Goal: Task Accomplishment & Management: Manage account settings

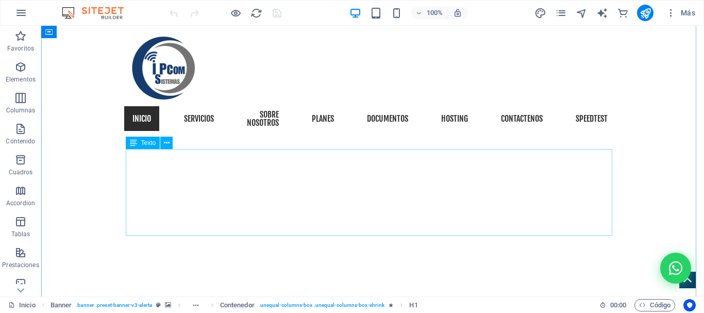
scroll to position [670, 0]
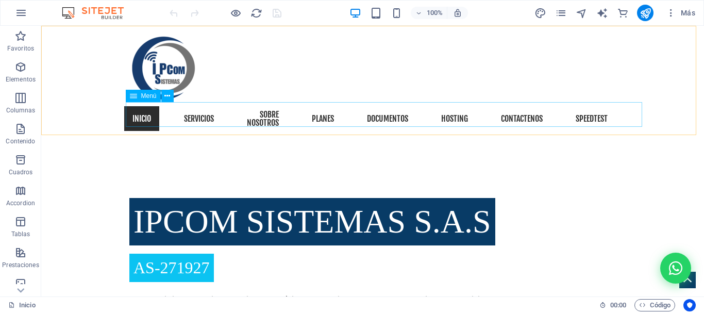
click at [542, 115] on nav "Inicio Servicios sobre nosotros planes Documentos hosting Contactenos Speedtest" at bounding box center [372, 118] width 486 height 33
click at [543, 114] on nav "Inicio Servicios sobre nosotros planes Documentos hosting Contactenos Speedtest" at bounding box center [372, 118] width 486 height 33
select select
select select "1"
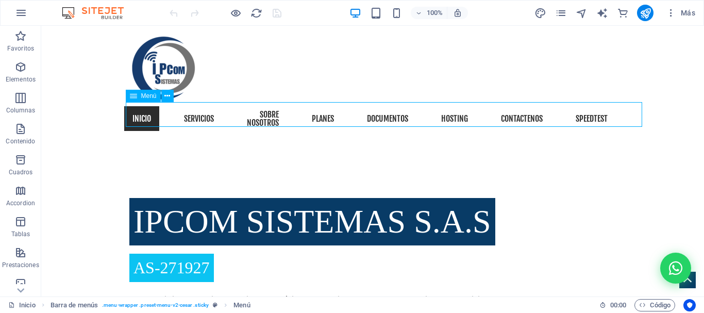
select select
select select "2"
select select
select select "3"
select select
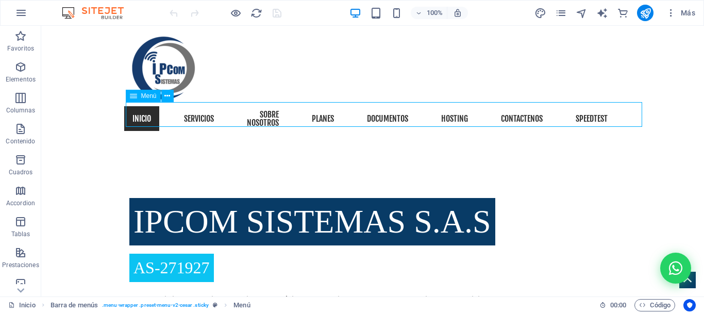
select select "4"
select select
select select "5"
select select
select select "6"
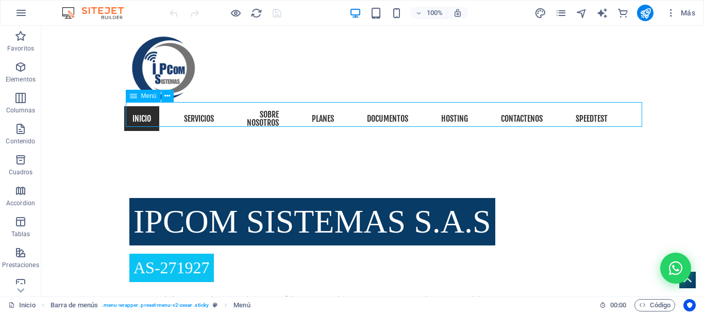
select select
select select "14"
select select
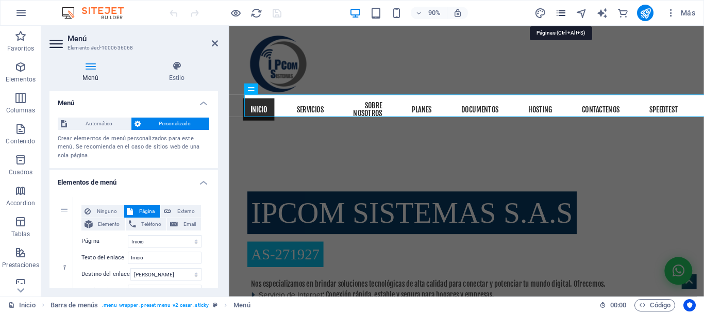
click at [559, 14] on icon "pages" at bounding box center [561, 13] width 12 height 12
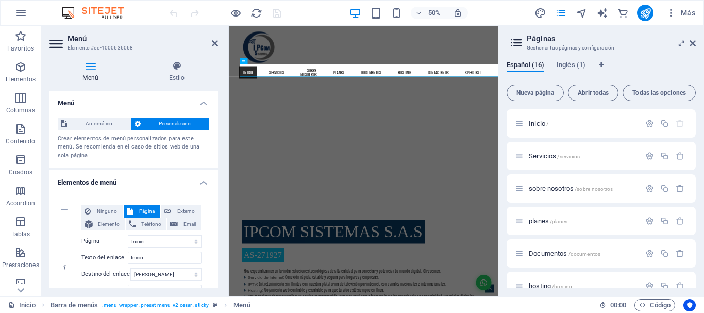
scroll to position [155, 0]
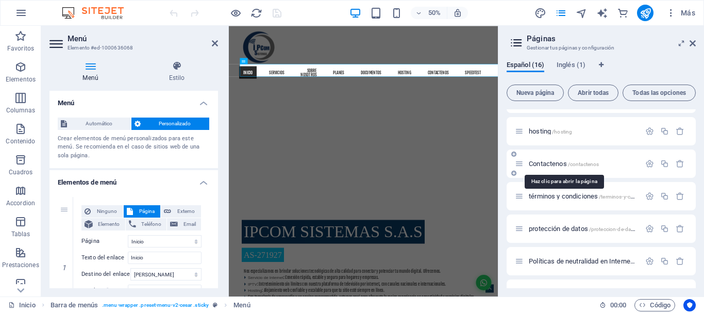
click at [582, 164] on span "/contactenos" at bounding box center [583, 164] width 31 height 6
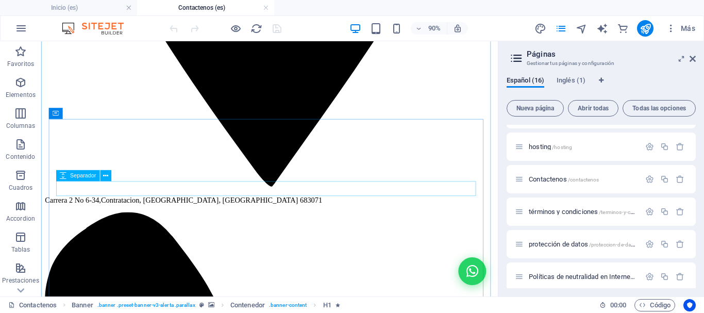
scroll to position [773, 0]
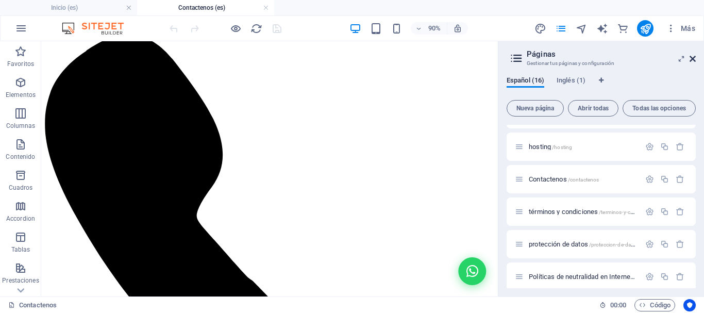
click at [692, 58] on icon at bounding box center [692, 59] width 6 height 8
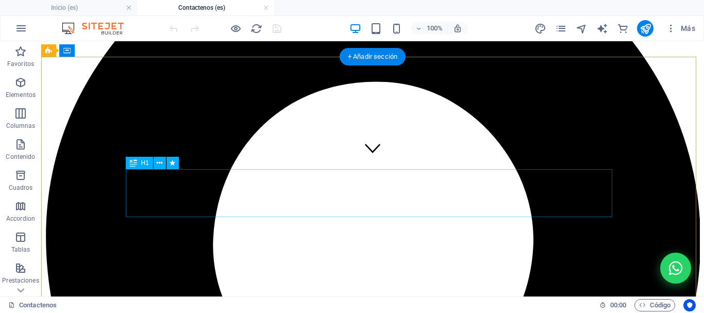
scroll to position [131, 0]
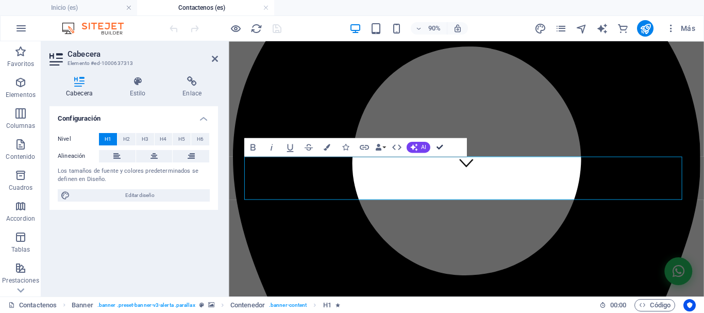
drag, startPoint x: 440, startPoint y: 147, endPoint x: 429, endPoint y: 106, distance: 42.6
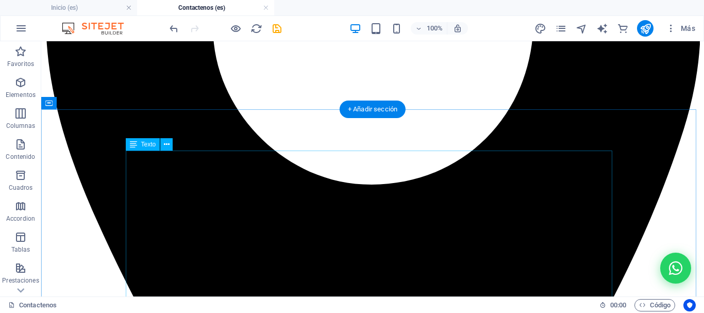
scroll to position [337, 0]
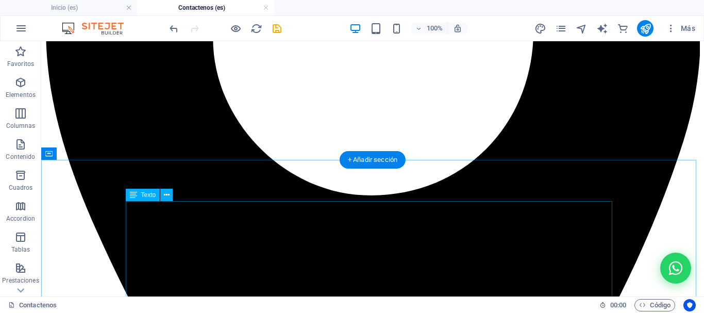
drag, startPoint x: 412, startPoint y: 222, endPoint x: 244, endPoint y: 241, distance: 169.1
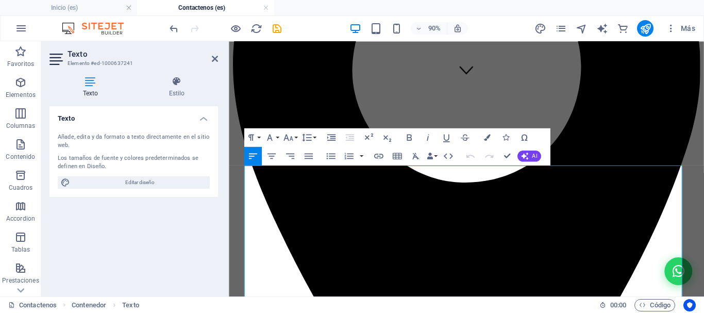
scroll to position [389, 0]
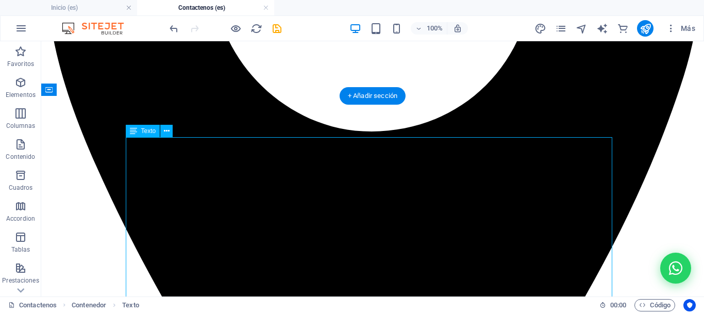
drag, startPoint x: 268, startPoint y: 165, endPoint x: 85, endPoint y: 179, distance: 184.0
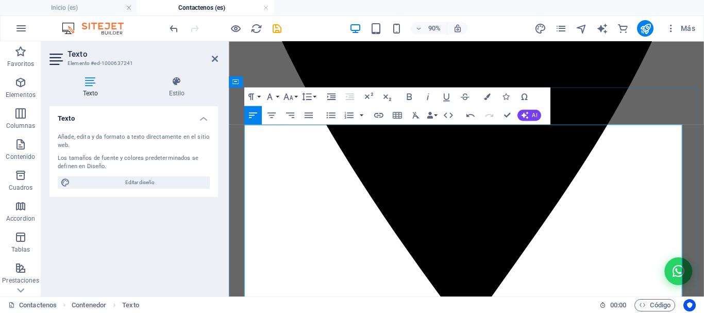
scroll to position [452, 0]
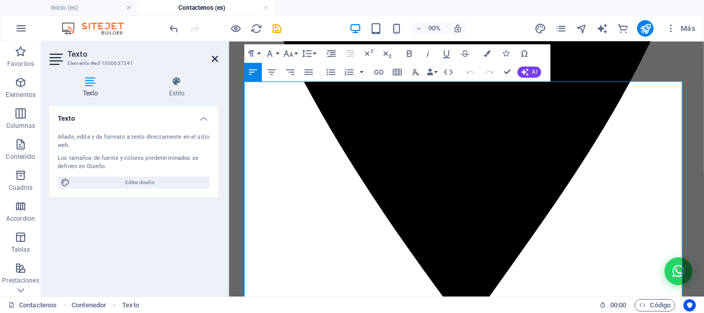
click at [214, 59] on icon at bounding box center [215, 59] width 6 height 8
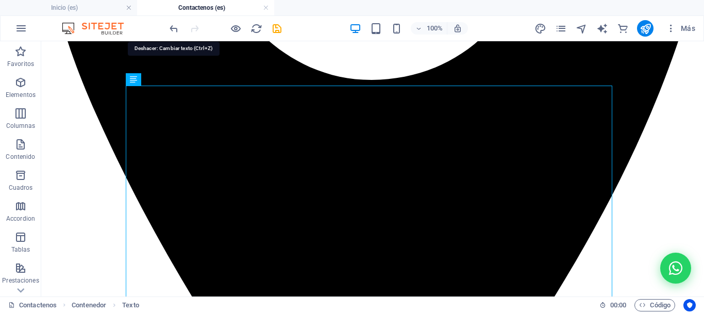
drag, startPoint x: 173, startPoint y: 32, endPoint x: 206, endPoint y: 32, distance: 33.0
click at [174, 32] on icon "undo" at bounding box center [174, 29] width 12 height 12
click at [173, 27] on icon "undo" at bounding box center [174, 29] width 12 height 12
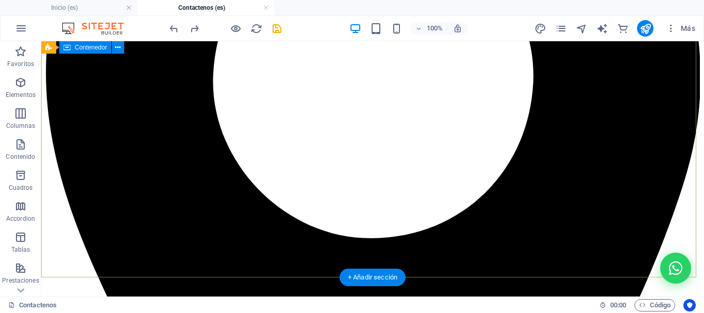
scroll to position [349, 0]
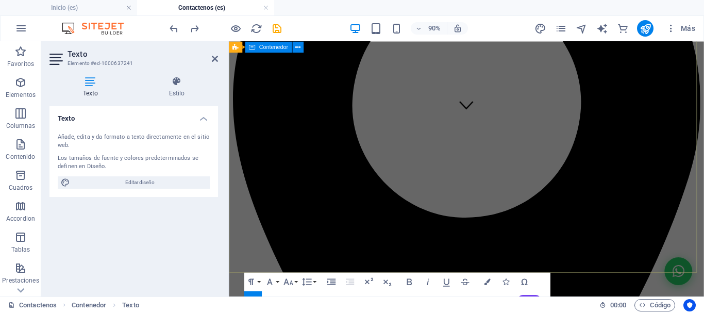
scroll to position [298, 0]
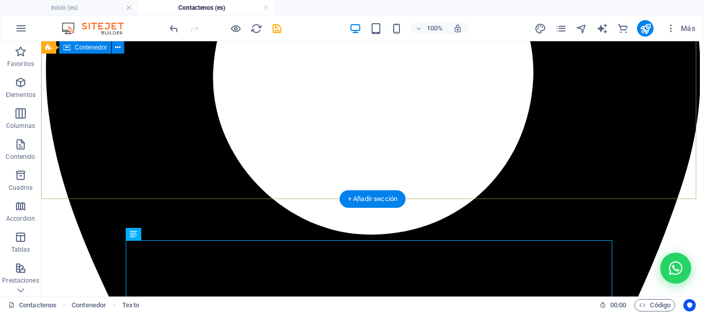
scroll to position [401, 0]
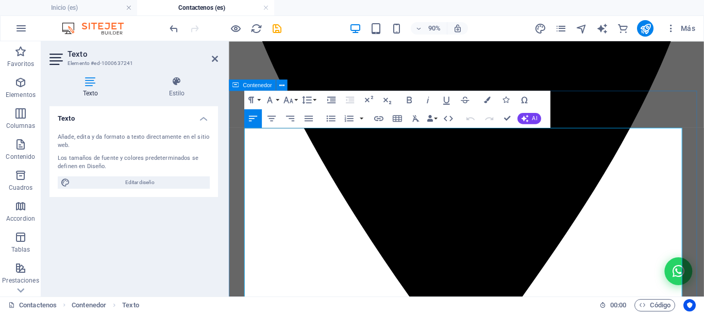
drag, startPoint x: 330, startPoint y: 171, endPoint x: 241, endPoint y: 168, distance: 89.2
click at [413, 99] on icon "button" at bounding box center [408, 99] width 11 height 11
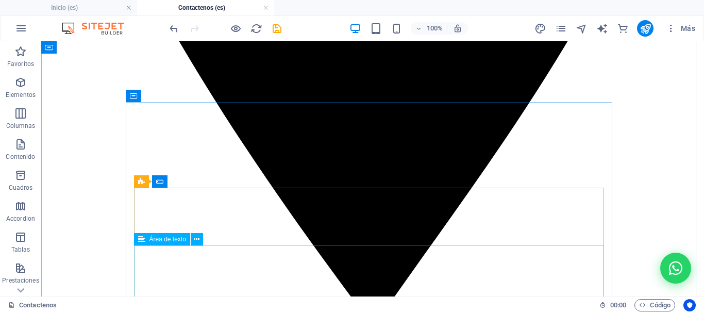
scroll to position [659, 0]
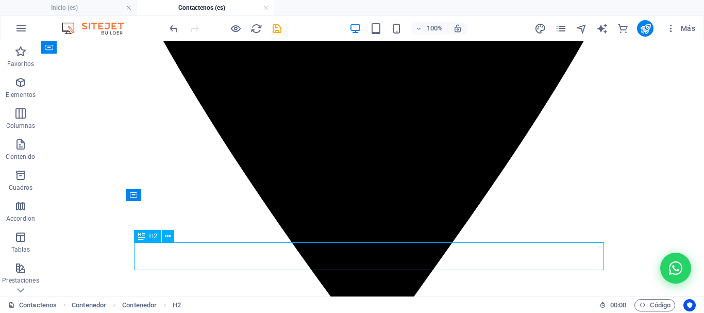
drag, startPoint x: 359, startPoint y: 256, endPoint x: 187, endPoint y: 280, distance: 174.3
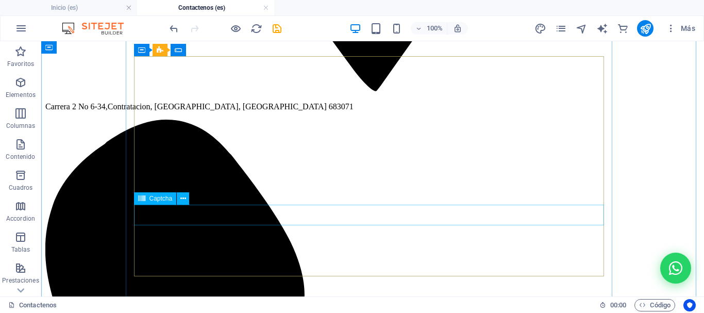
scroll to position [865, 0]
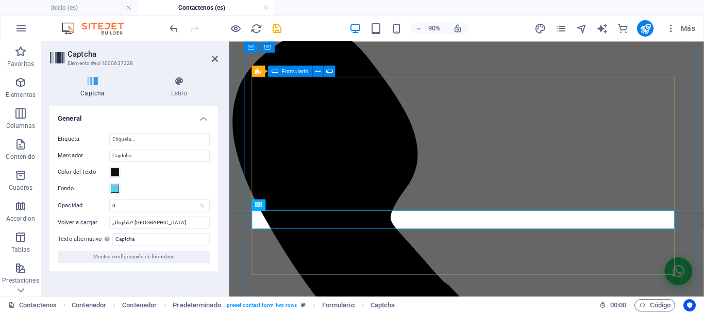
scroll to position [762, 0]
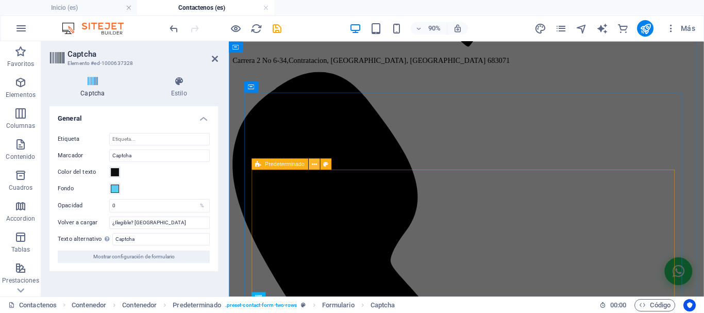
click at [314, 166] on icon at bounding box center [314, 164] width 5 height 10
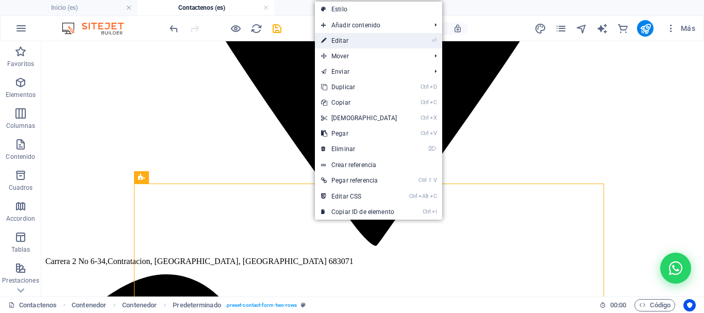
click at [353, 40] on link "⏎ Editar" at bounding box center [359, 40] width 89 height 15
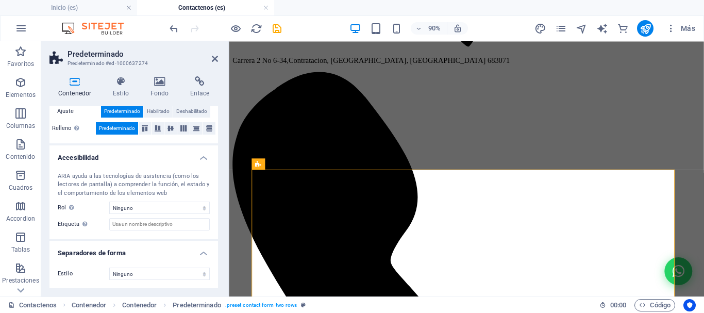
scroll to position [75, 0]
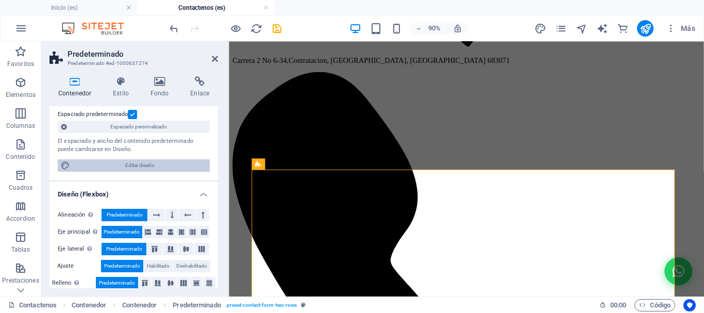
drag, startPoint x: 143, startPoint y: 163, endPoint x: 482, endPoint y: 211, distance: 342.0
click at [143, 163] on span "Editar diseño" at bounding box center [139, 165] width 133 height 12
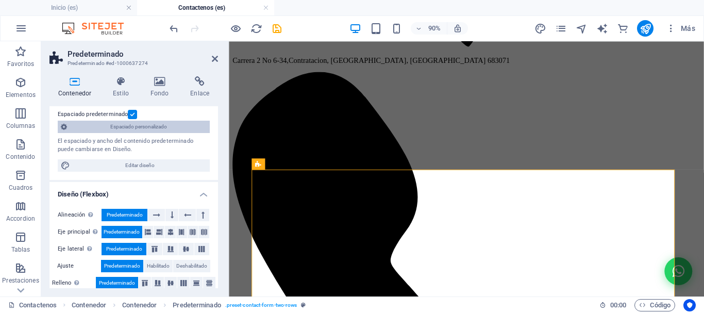
click at [146, 126] on span "Espaciado personalizado" at bounding box center [138, 127] width 137 height 12
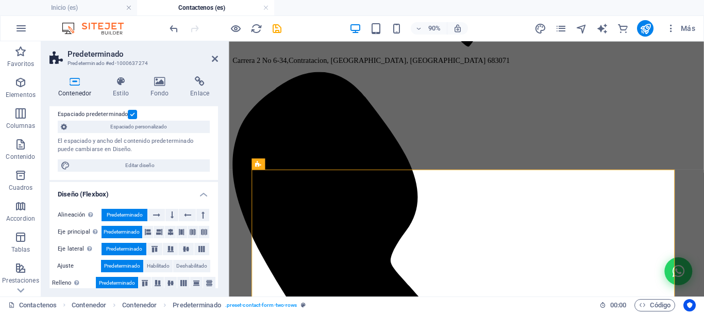
select select "rem"
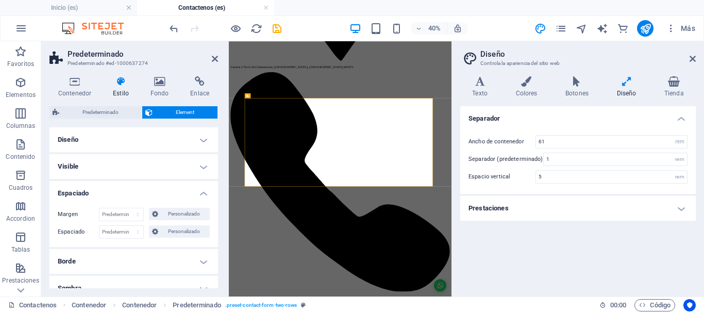
click at [697, 61] on aside "Diseño Controla la apariencia del sitio web Variantes Texto Colores Botones Dis…" at bounding box center [577, 168] width 253 height 255
click at [693, 59] on icon at bounding box center [692, 59] width 6 height 8
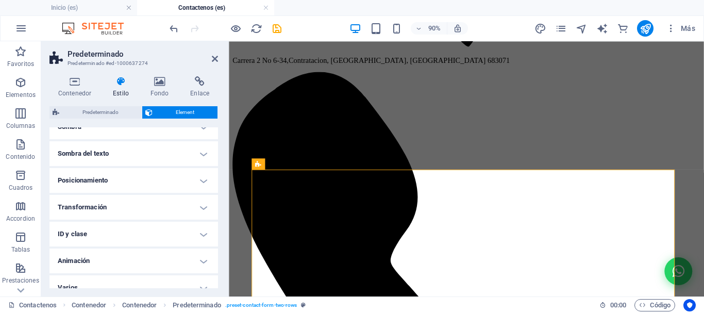
scroll to position [173, 0]
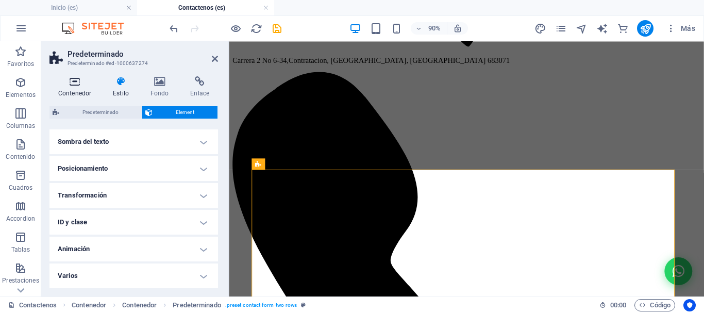
click at [70, 89] on h4 "Contenedor" at bounding box center [76, 87] width 55 height 22
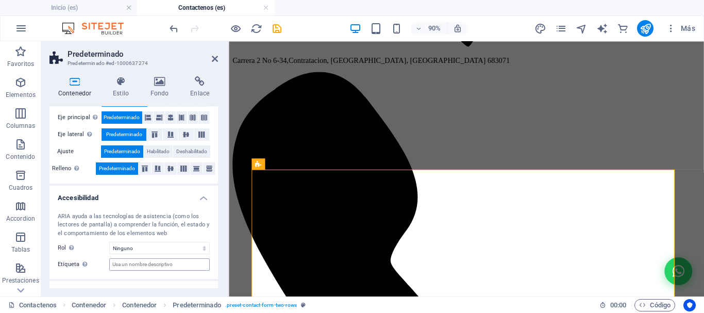
scroll to position [230, 0]
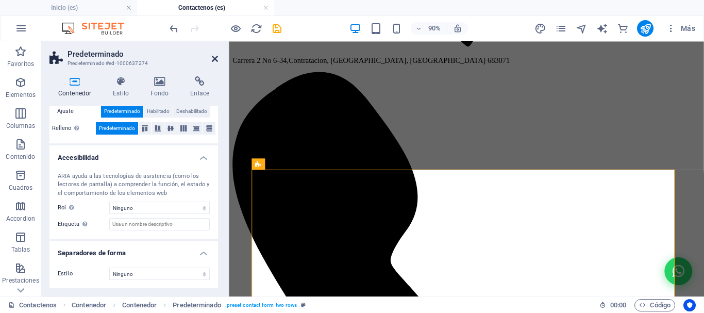
click at [214, 58] on icon at bounding box center [215, 59] width 6 height 8
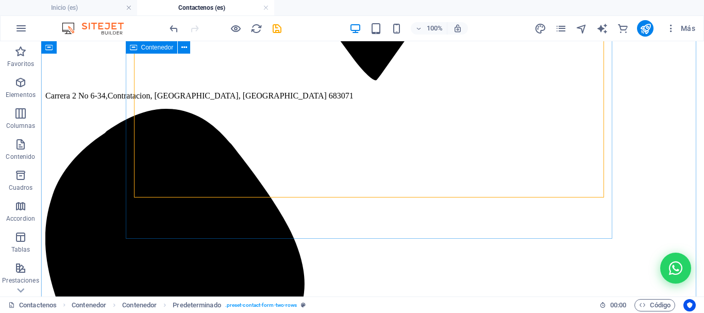
scroll to position [916, 0]
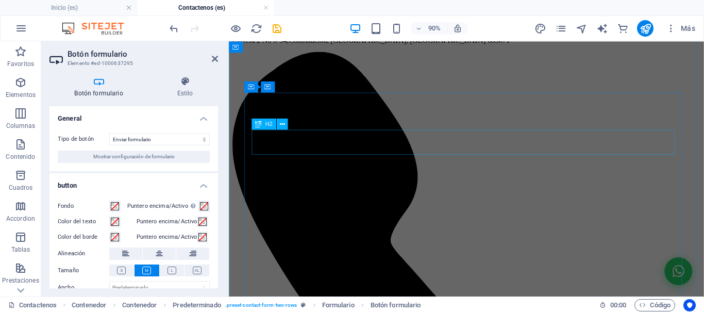
scroll to position [762, 0]
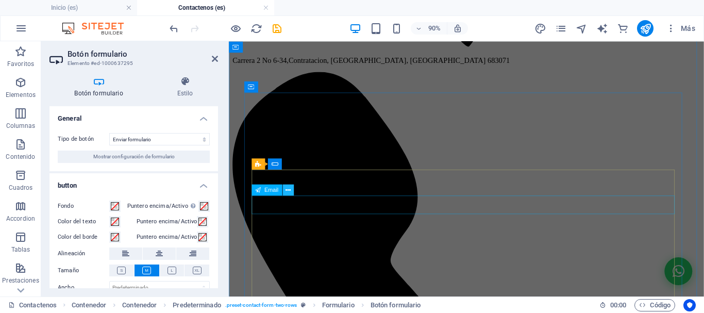
click at [289, 190] on icon at bounding box center [287, 190] width 5 height 10
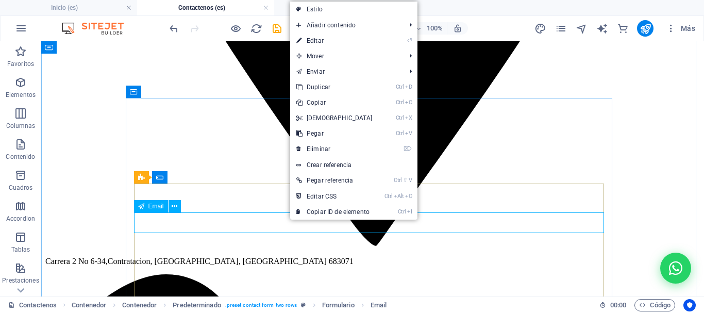
click at [140, 207] on icon at bounding box center [141, 206] width 6 height 12
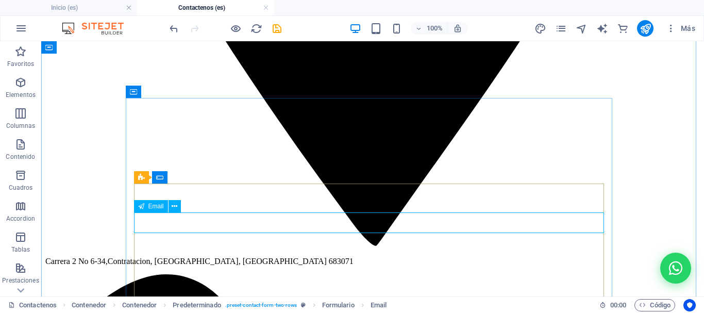
click at [139, 208] on icon at bounding box center [141, 206] width 6 height 12
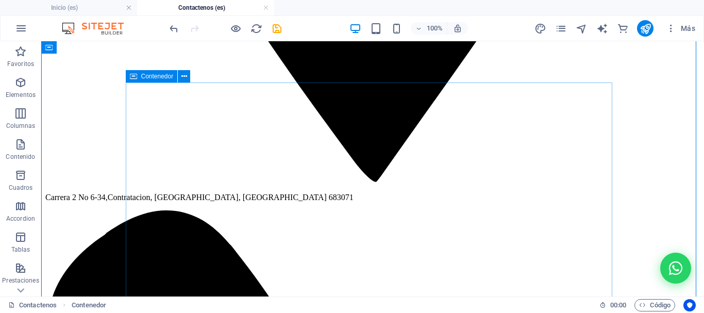
scroll to position [865, 0]
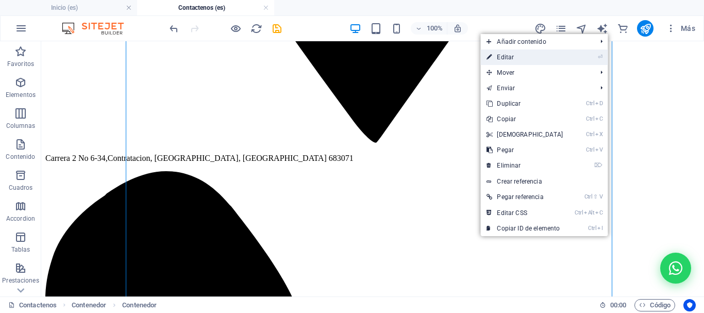
drag, startPoint x: 519, startPoint y: 57, endPoint x: 125, endPoint y: 74, distance: 394.6
click at [519, 57] on link "⏎ Editar" at bounding box center [524, 56] width 89 height 15
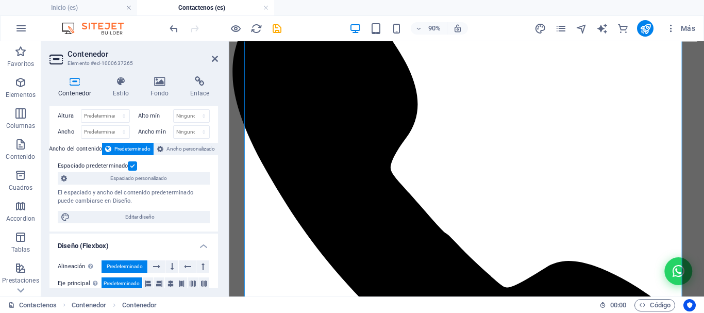
scroll to position [0, 0]
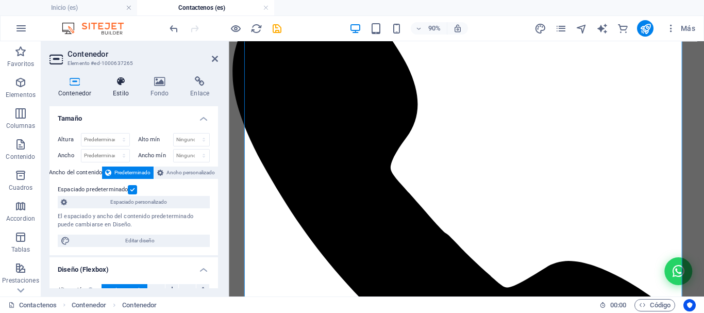
click at [124, 86] on icon at bounding box center [120, 81] width 33 height 10
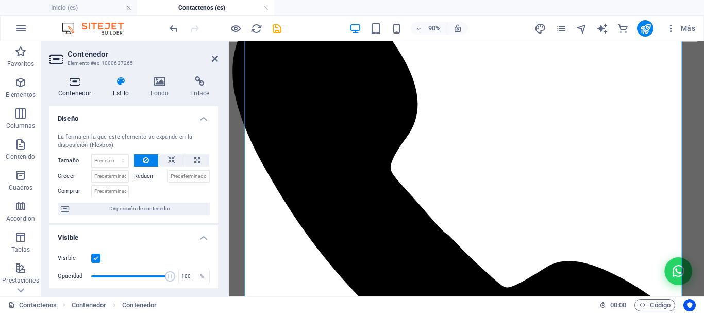
click at [77, 86] on icon at bounding box center [74, 81] width 51 height 10
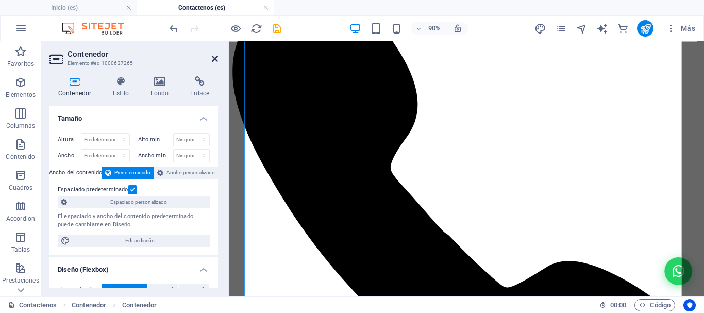
click at [214, 58] on icon at bounding box center [215, 59] width 6 height 8
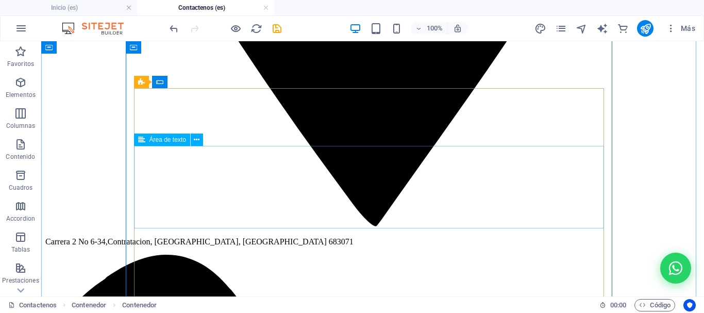
scroll to position [710, 0]
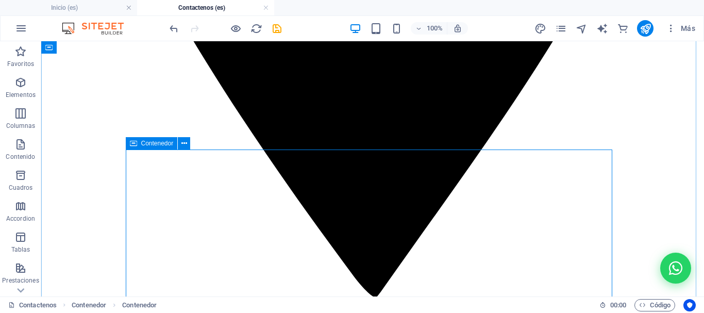
click at [132, 145] on icon at bounding box center [133, 143] width 7 height 12
click at [135, 144] on icon at bounding box center [133, 143] width 7 height 12
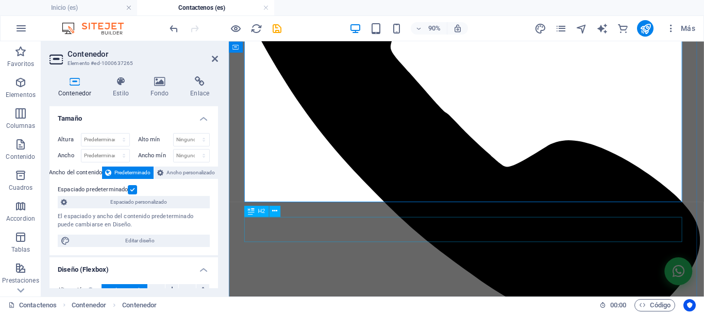
scroll to position [968, 0]
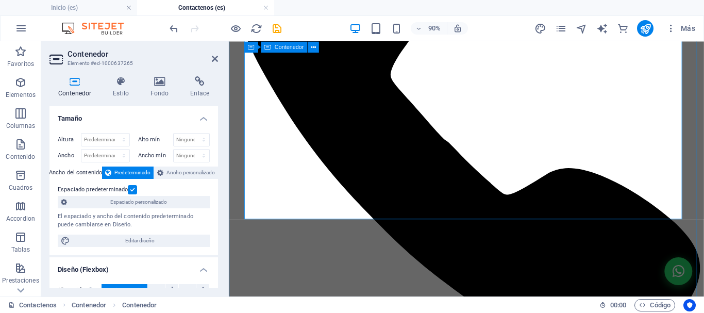
click at [217, 61] on icon at bounding box center [215, 59] width 6 height 8
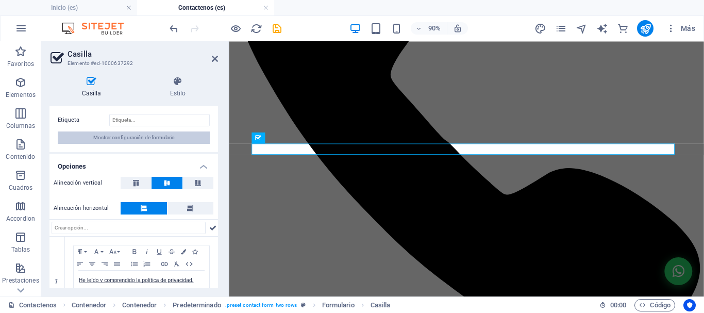
scroll to position [0, 0]
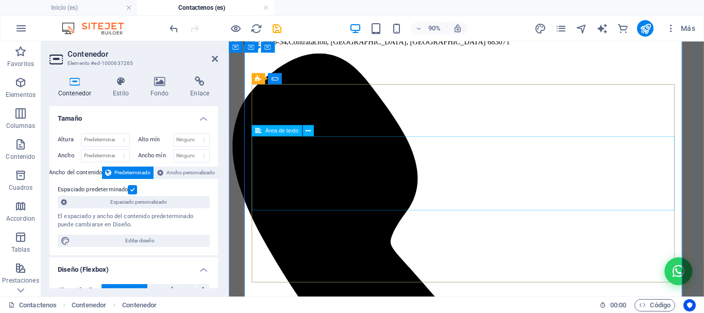
scroll to position [762, 0]
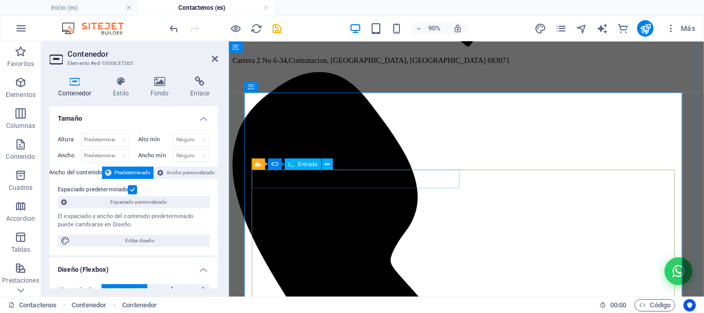
click at [304, 165] on span "Entrada" at bounding box center [308, 164] width 20 height 6
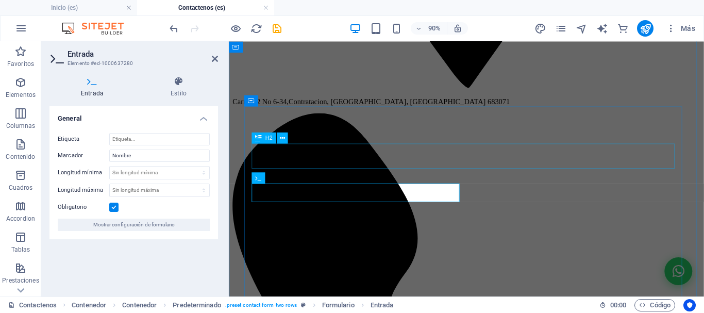
scroll to position [710, 0]
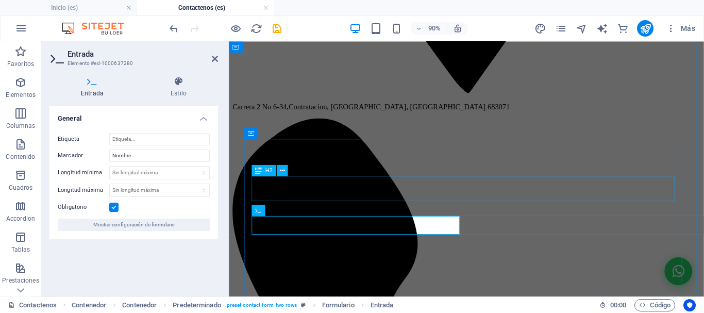
click at [258, 170] on icon at bounding box center [258, 169] width 7 height 11
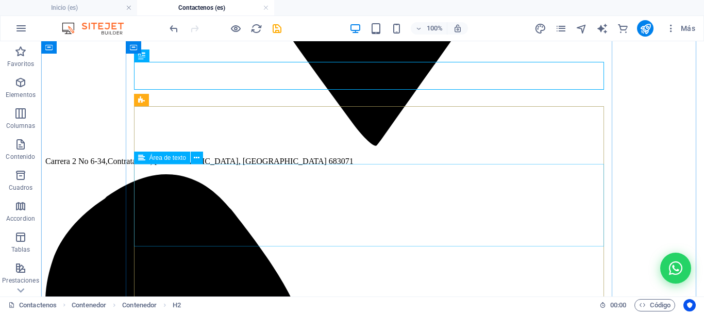
scroll to position [865, 0]
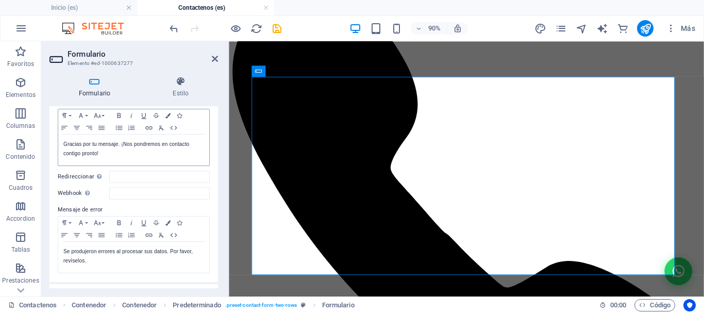
scroll to position [103, 0]
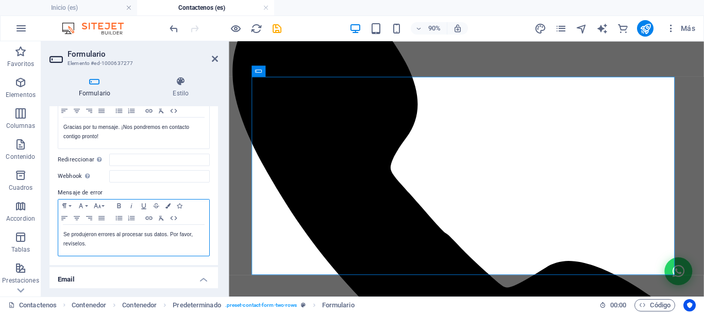
click at [166, 234] on p "Se produjeron errores al procesar sus datos. Por favor, revíselos." at bounding box center [133, 239] width 141 height 19
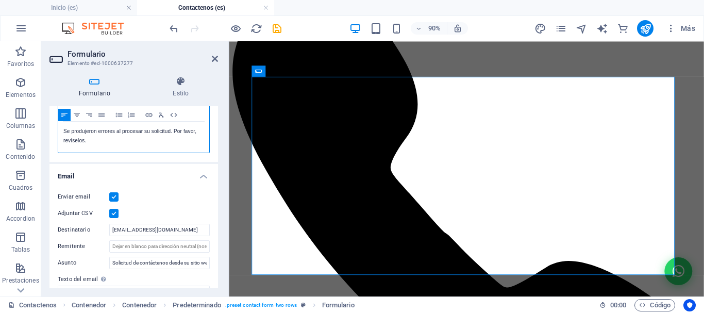
scroll to position [309, 0]
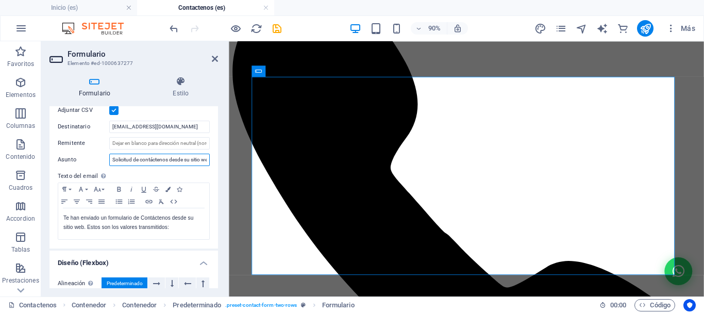
click at [174, 160] on input "Solicitud de contáctenos desde su sitio web" at bounding box center [159, 160] width 100 height 12
type input "Solicitud de contáctenos desde su PQRS IPcom Sistemas"
click at [170, 218] on p "Te han enviado un formulario de Contáctenos desde su sitio web. Estos son los v…" at bounding box center [133, 222] width 141 height 19
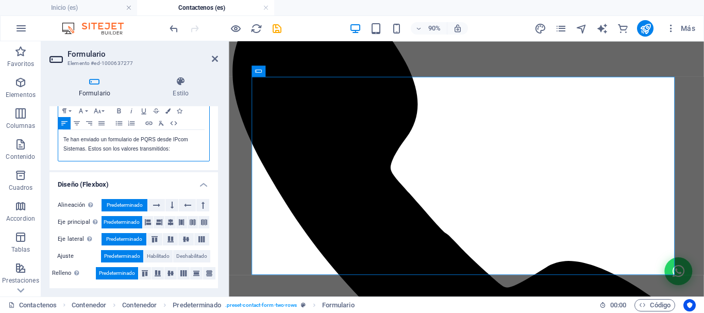
scroll to position [284, 0]
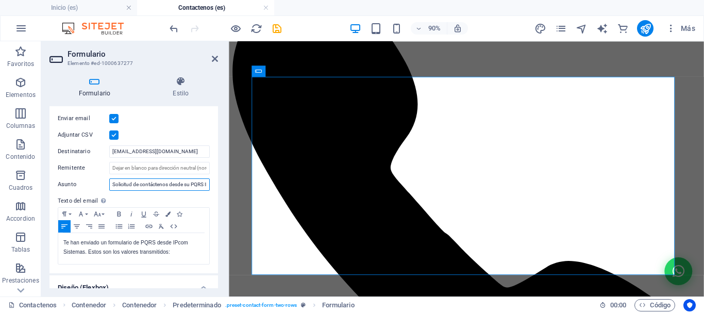
click at [138, 184] on input "Solicitud de contáctenos desde su PQRS IPcom Sistemas" at bounding box center [159, 184] width 100 height 12
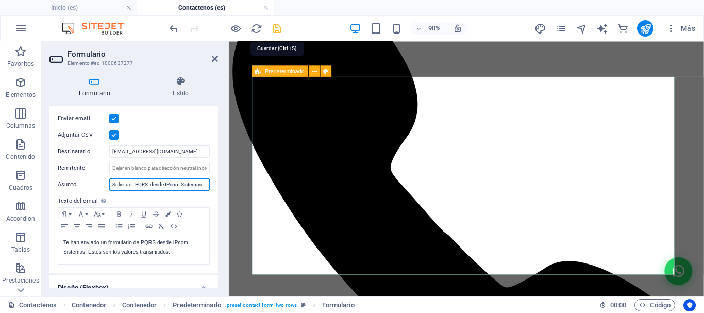
type input "Solicitud PQRS desde IPcom Sistemas"
click at [277, 28] on icon "save" at bounding box center [277, 29] width 12 height 12
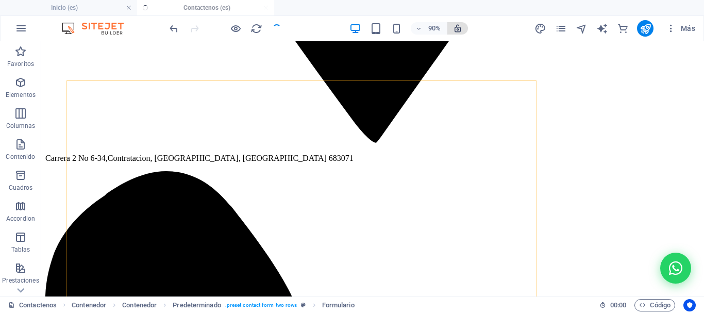
checkbox input "false"
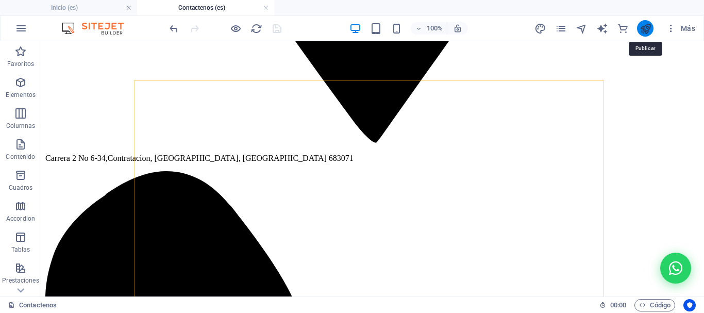
click at [649, 25] on icon "publish" at bounding box center [646, 29] width 12 height 12
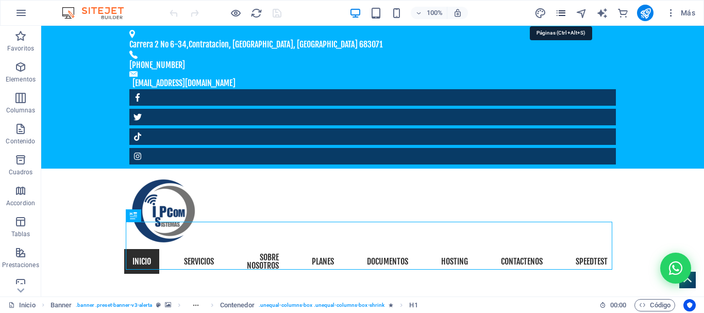
click at [564, 12] on icon "pages" at bounding box center [561, 13] width 12 height 12
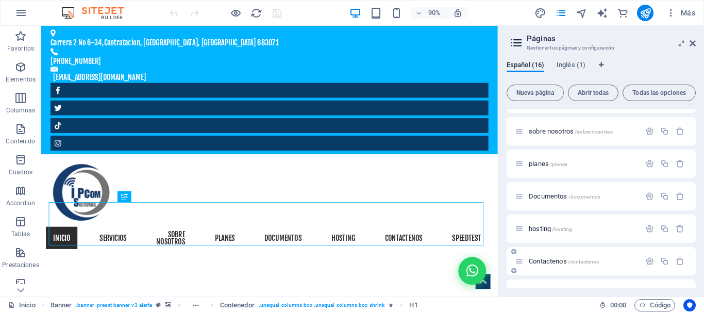
scroll to position [103, 0]
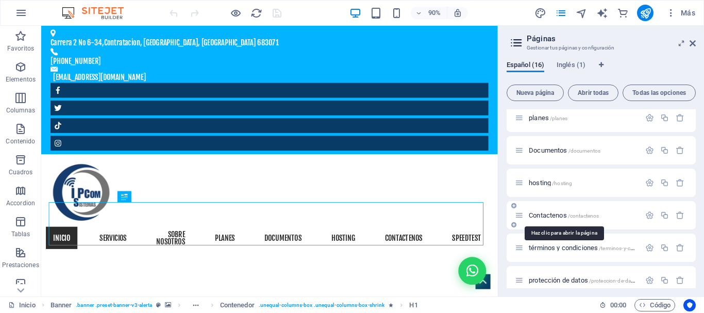
click at [584, 215] on span "/contactenos" at bounding box center [583, 216] width 31 height 6
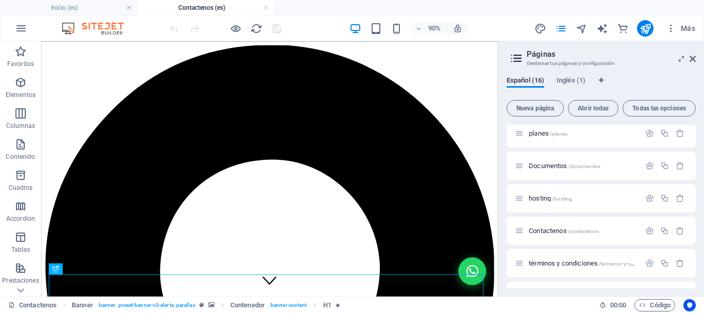
scroll to position [0, 0]
drag, startPoint x: 693, startPoint y: 57, endPoint x: 557, endPoint y: 41, distance: 137.4
click at [693, 57] on icon at bounding box center [692, 59] width 6 height 8
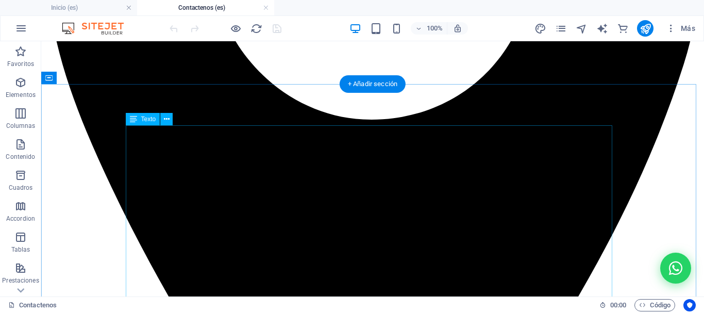
scroll to position [361, 0]
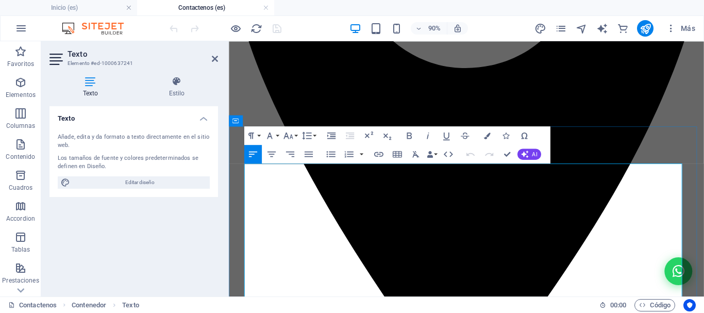
drag, startPoint x: 331, startPoint y: 216, endPoint x: 241, endPoint y: 208, distance: 91.1
click at [272, 154] on icon "button" at bounding box center [271, 154] width 8 height 6
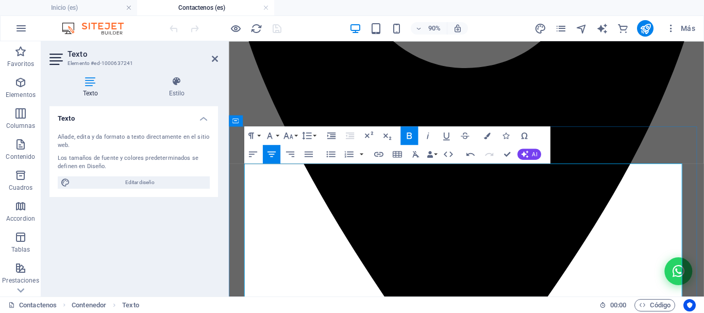
scroll to position [413, 0]
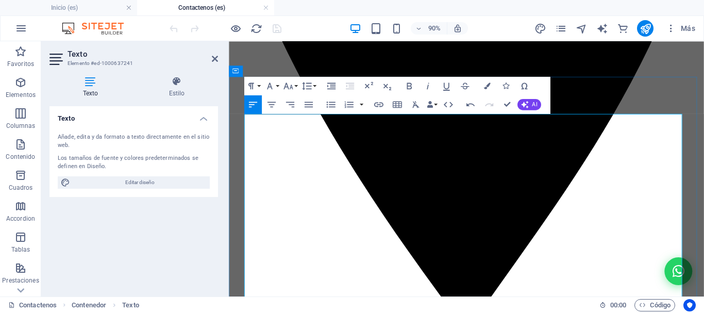
scroll to position [464, 0]
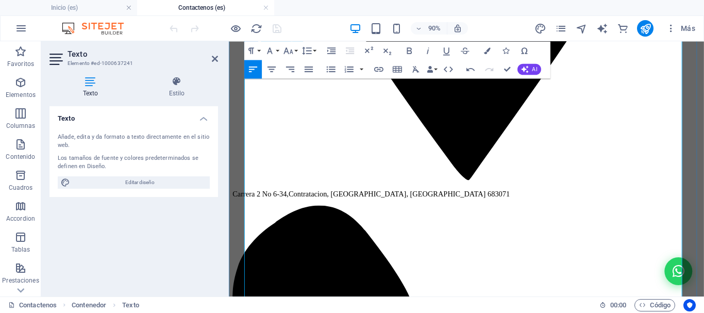
scroll to position [619, 0]
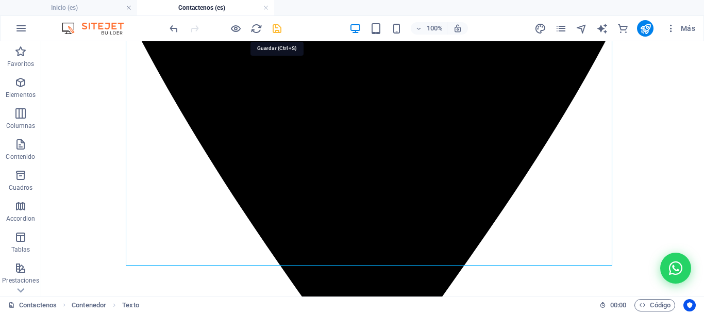
drag, startPoint x: 276, startPoint y: 31, endPoint x: 542, endPoint y: 60, distance: 267.4
click at [276, 31] on icon "save" at bounding box center [277, 29] width 12 height 12
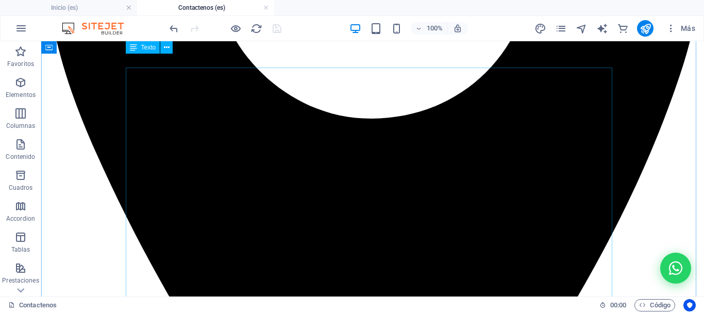
scroll to position [413, 0]
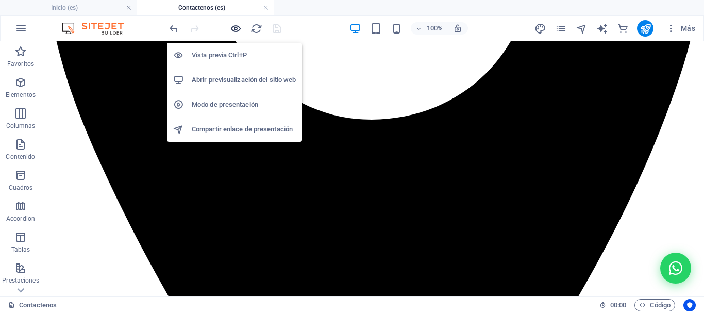
click at [236, 30] on icon "button" at bounding box center [236, 29] width 12 height 12
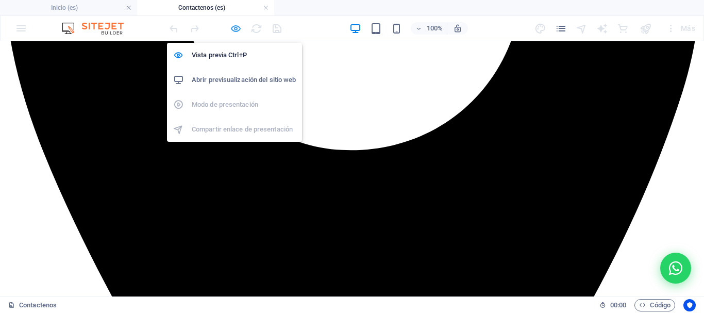
click at [236, 32] on icon "button" at bounding box center [236, 29] width 12 height 12
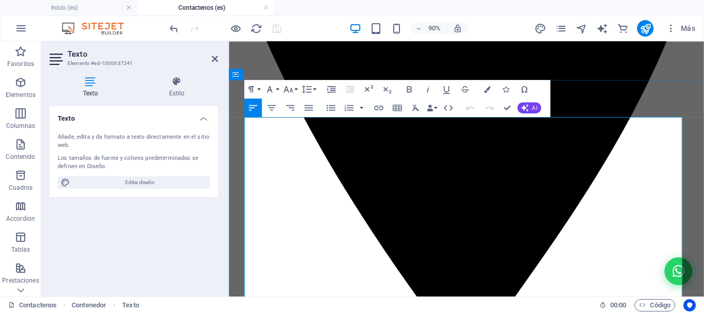
drag, startPoint x: 280, startPoint y: 194, endPoint x: 257, endPoint y: 192, distance: 22.7
drag, startPoint x: 409, startPoint y: 89, endPoint x: 414, endPoint y: 102, distance: 14.1
click at [408, 89] on icon "button" at bounding box center [408, 88] width 11 height 11
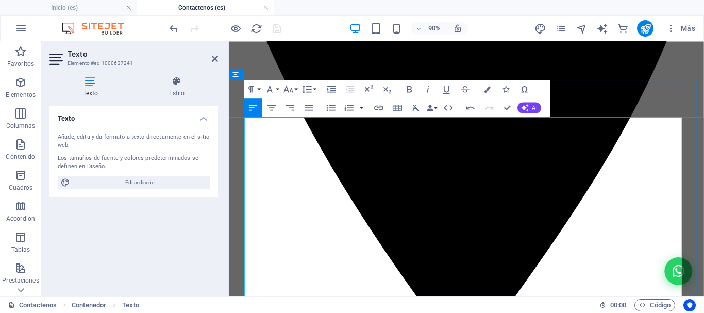
drag, startPoint x: 272, startPoint y: 220, endPoint x: 255, endPoint y: 218, distance: 17.1
click at [411, 91] on icon "button" at bounding box center [409, 89] width 5 height 7
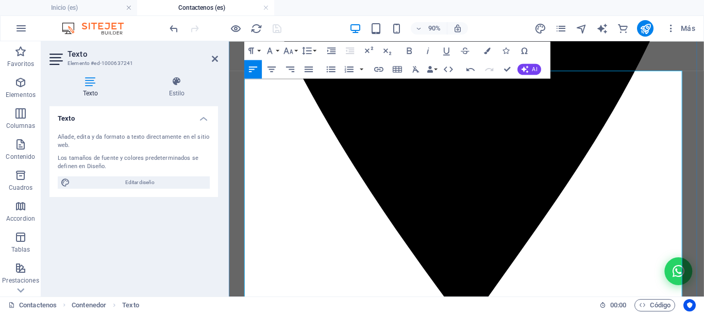
scroll to position [464, 0]
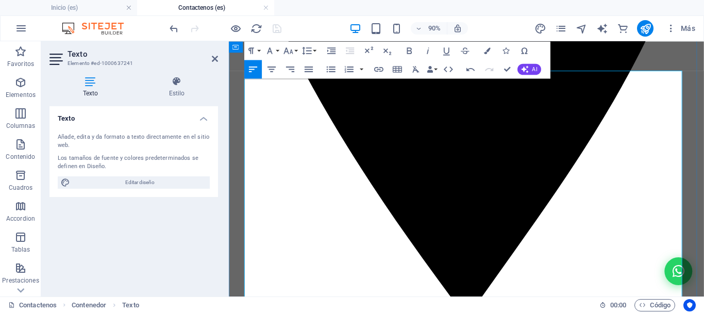
drag, startPoint x: 281, startPoint y: 189, endPoint x: 257, endPoint y: 191, distance: 24.8
click at [411, 54] on icon "button" at bounding box center [408, 50] width 11 height 11
drag, startPoint x: 289, startPoint y: 229, endPoint x: 257, endPoint y: 228, distance: 32.5
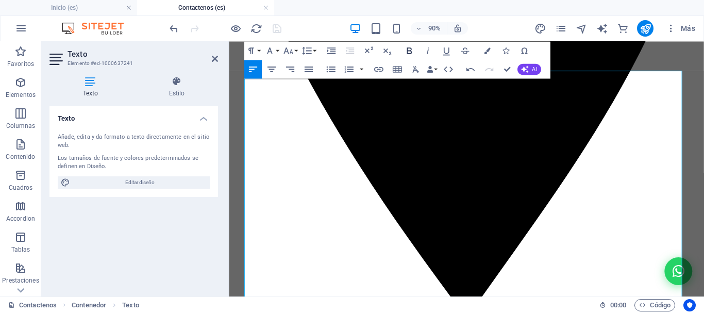
click at [412, 52] on icon "button" at bounding box center [408, 50] width 11 height 11
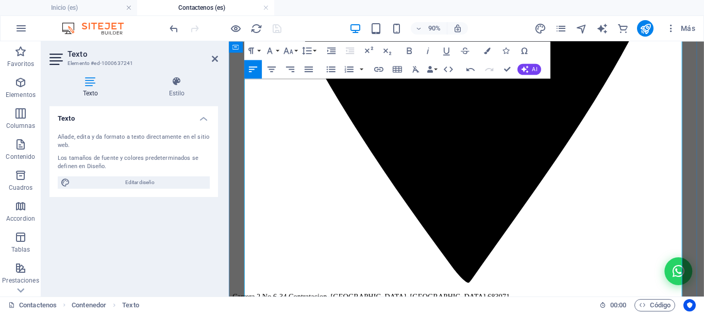
scroll to position [516, 0]
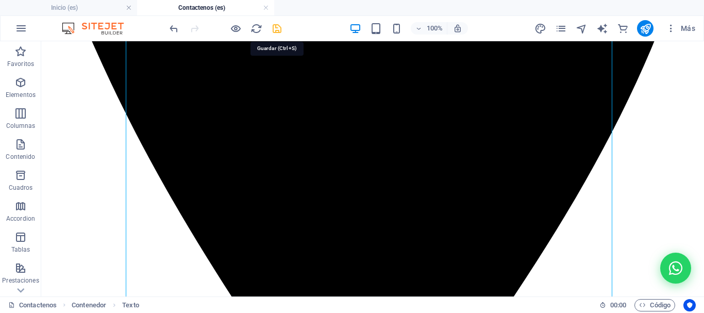
click at [277, 27] on icon "save" at bounding box center [277, 29] width 12 height 12
checkbox input "false"
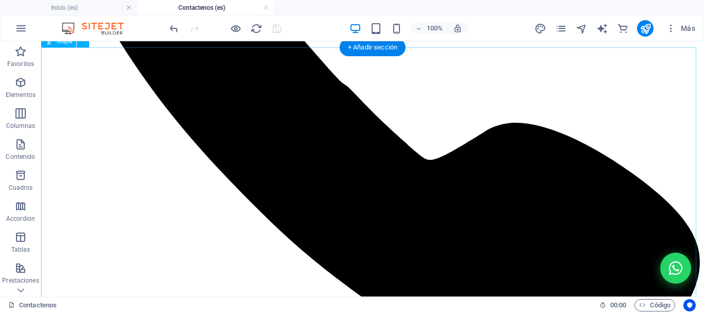
scroll to position [1340, 0]
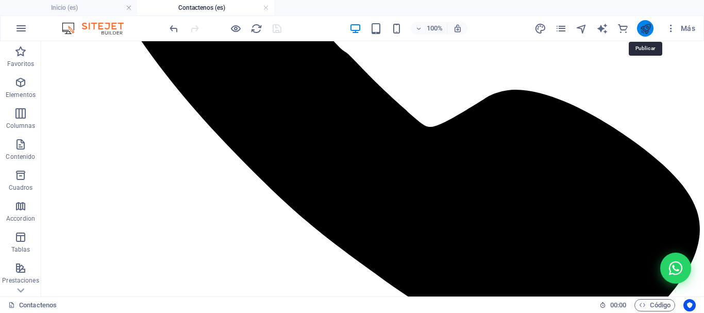
click at [646, 28] on icon "publish" at bounding box center [646, 29] width 12 height 12
